Goal: Task Accomplishment & Management: Manage account settings

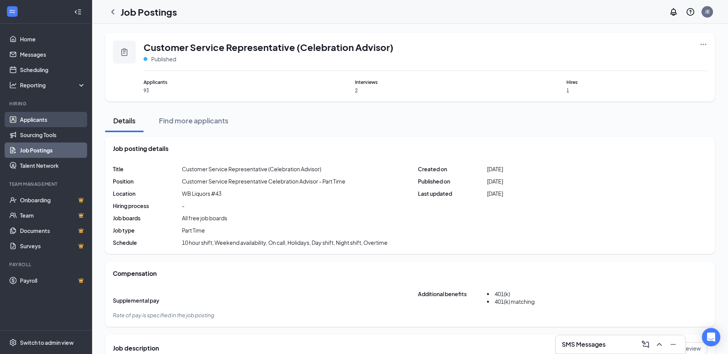
click at [35, 116] on link "Applicants" at bounding box center [53, 119] width 66 height 15
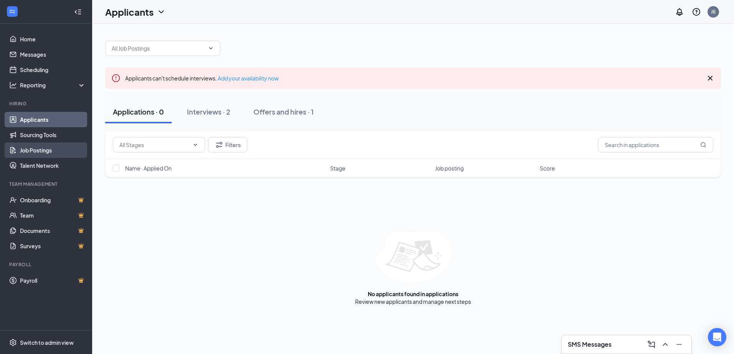
click at [60, 156] on link "Job Postings" at bounding box center [53, 150] width 66 height 15
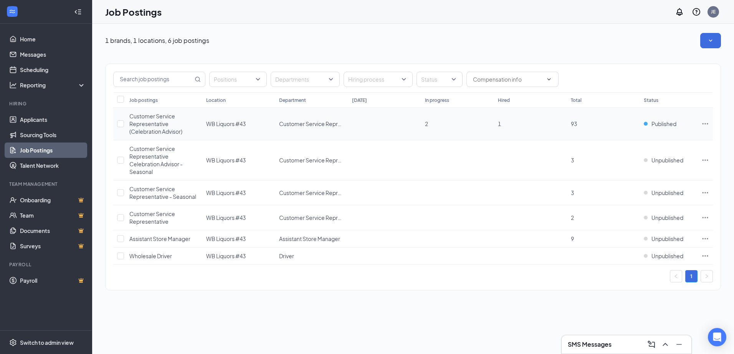
click at [248, 112] on td "WB Liquors #43" at bounding box center [238, 124] width 73 height 33
click at [134, 120] on div "Customer Service Representative (Celebration Advisor)" at bounding box center [163, 123] width 69 height 23
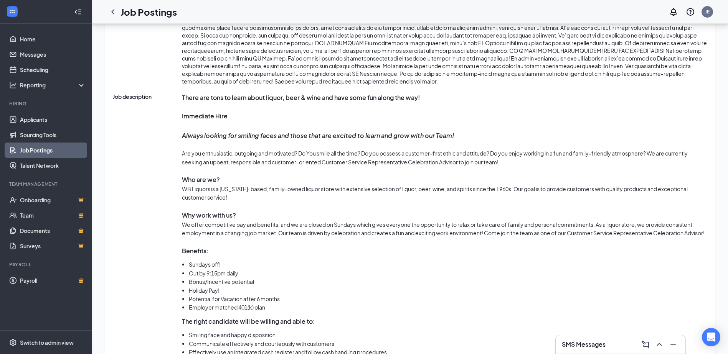
scroll to position [422, 0]
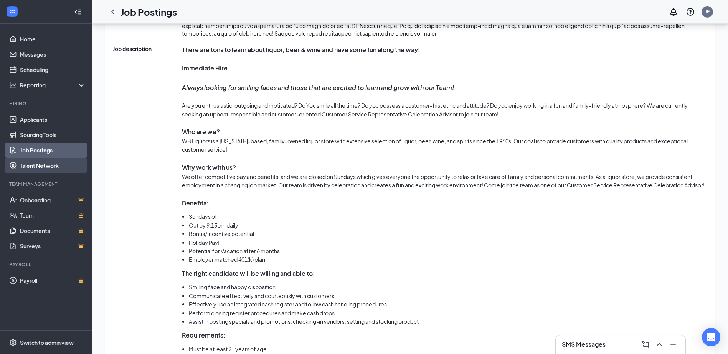
click at [44, 165] on link "Talent Network" at bounding box center [53, 165] width 66 height 15
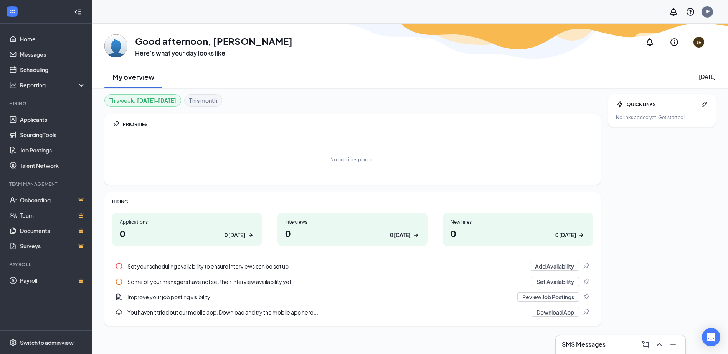
scroll to position [24, 0]
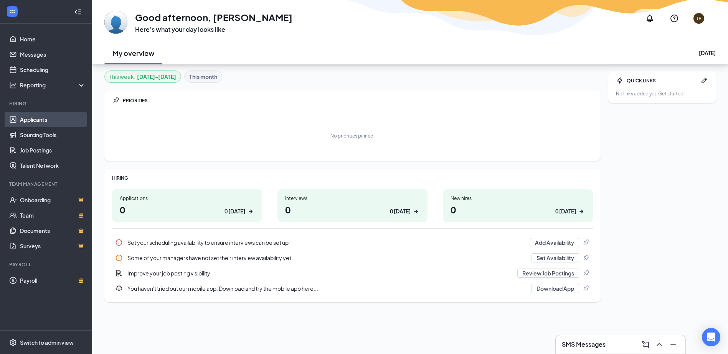
click at [38, 119] on link "Applicants" at bounding box center [53, 119] width 66 height 15
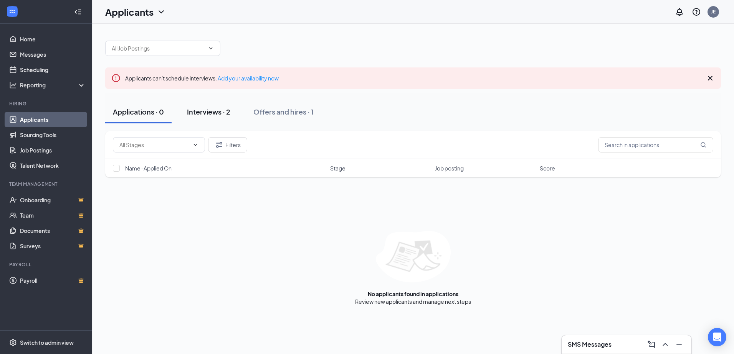
click at [225, 109] on div "Interviews · 2" at bounding box center [208, 112] width 43 height 10
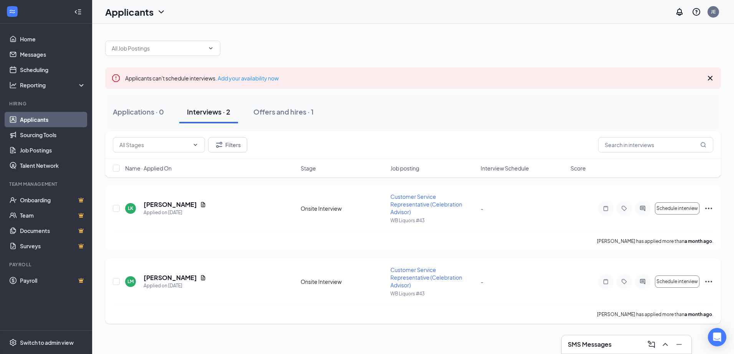
click at [706, 281] on icon "Ellipses" at bounding box center [708, 282] width 7 height 2
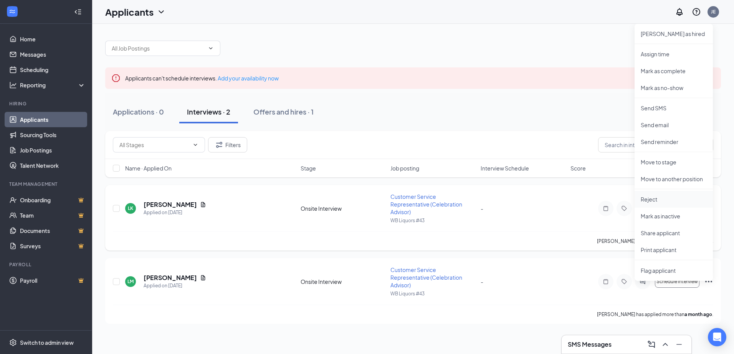
click at [659, 200] on p "Reject" at bounding box center [673, 200] width 66 height 8
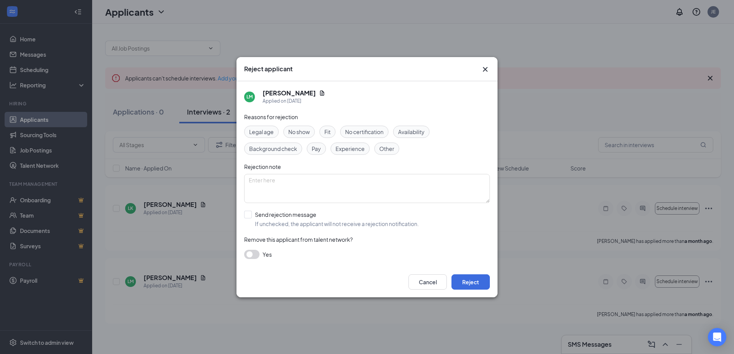
click at [487, 69] on icon "Cross" at bounding box center [484, 69] width 9 height 9
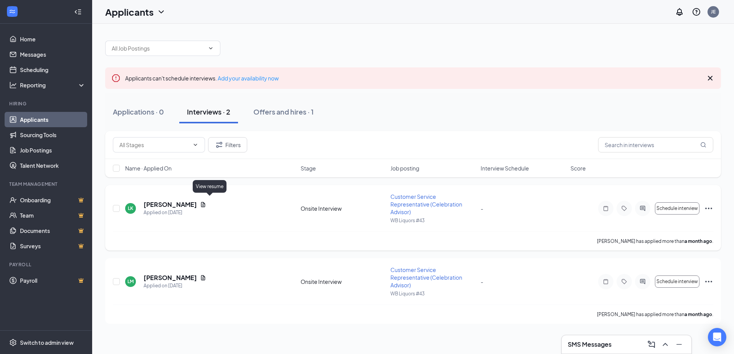
click at [205, 202] on icon "Document" at bounding box center [203, 204] width 4 height 5
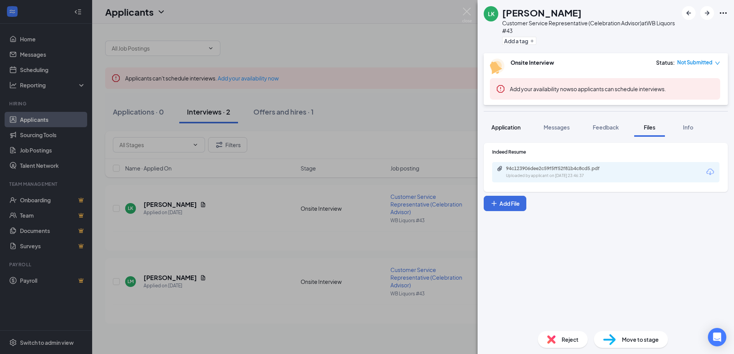
click at [502, 122] on button "Application" at bounding box center [505, 127] width 45 height 19
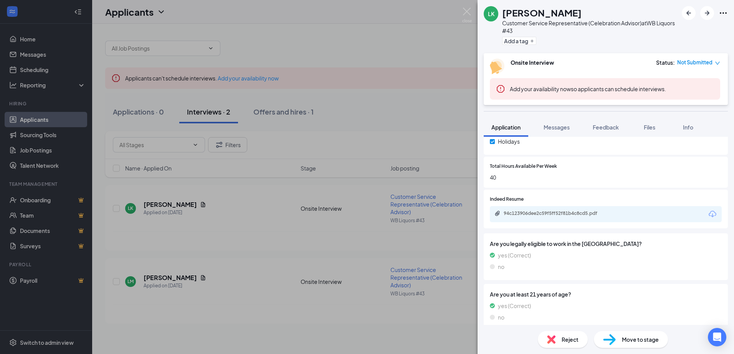
scroll to position [361, 0]
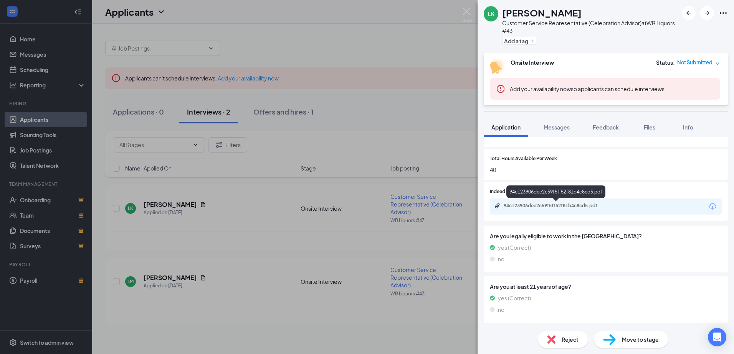
click at [545, 205] on div "94c123906dee2c59f5ff52f81b4c8cd5.pdf" at bounding box center [556, 206] width 107 height 6
